Goal: Information Seeking & Learning: Learn about a topic

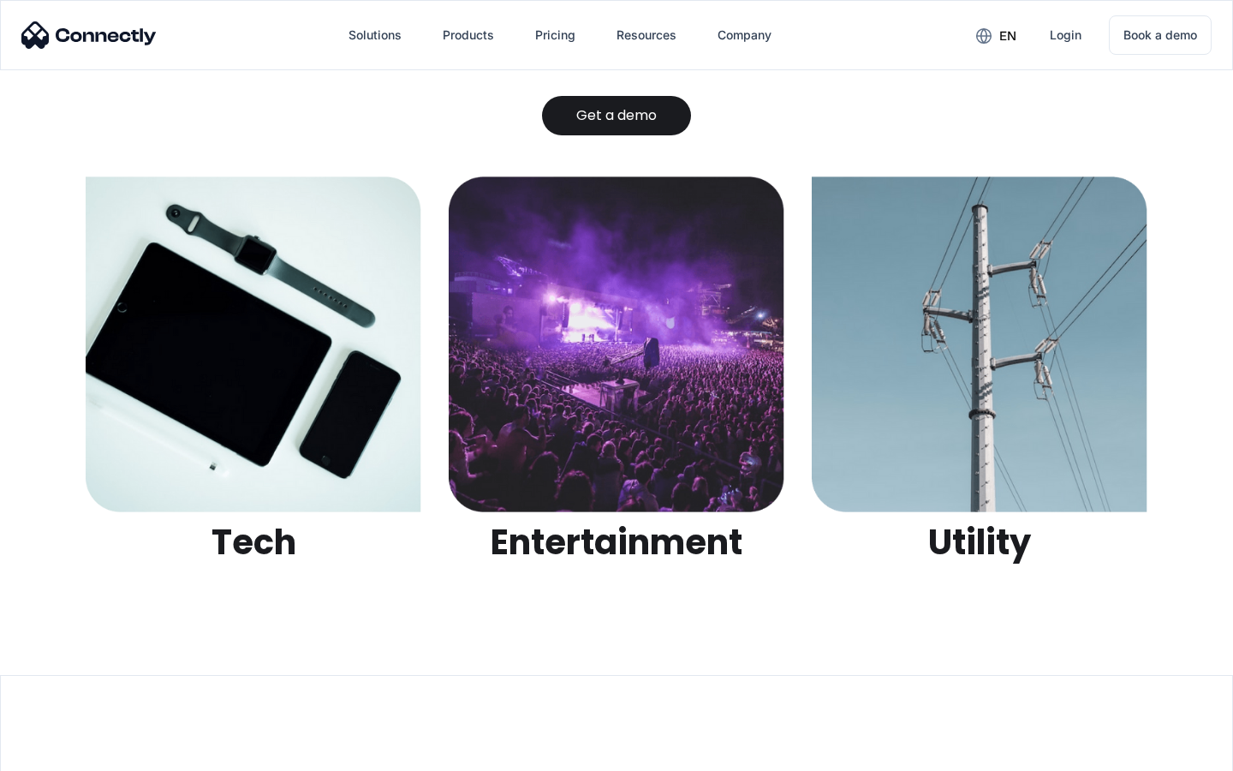
scroll to position [5401, 0]
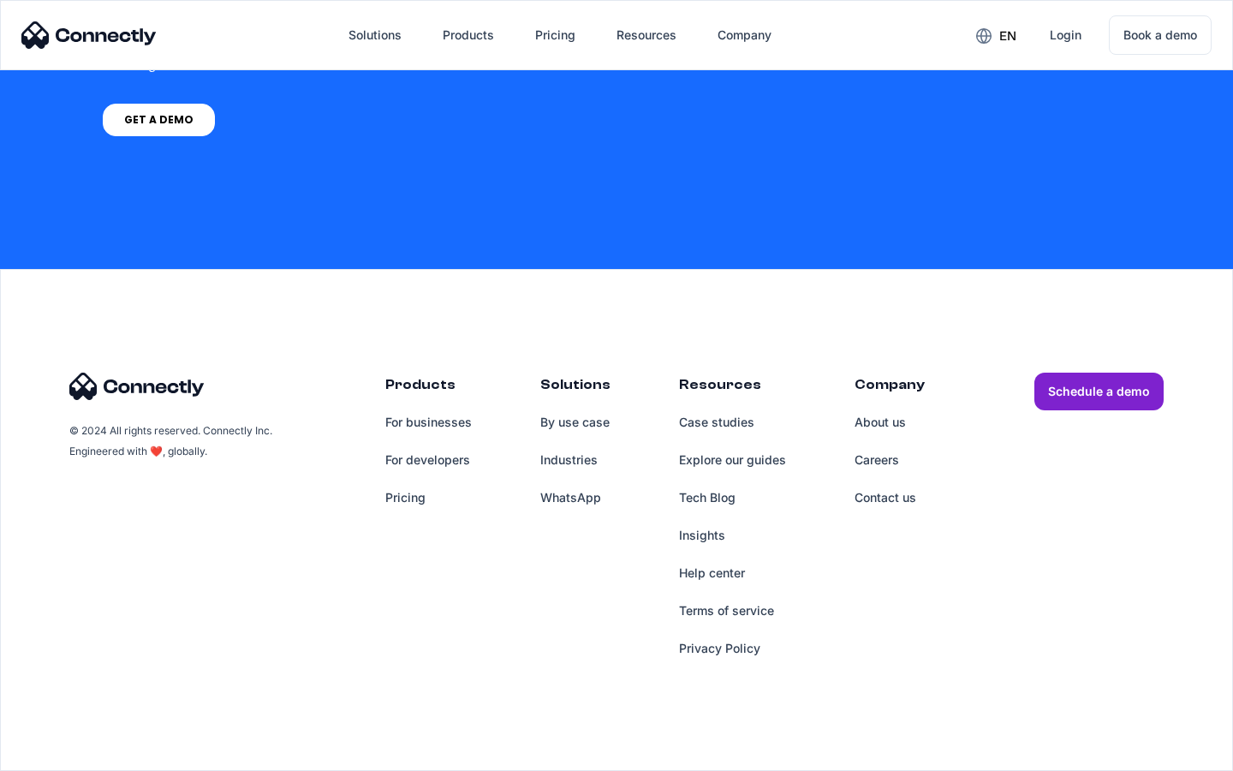
scroll to position [1298, 0]
